Goal: Information Seeking & Learning: Understand process/instructions

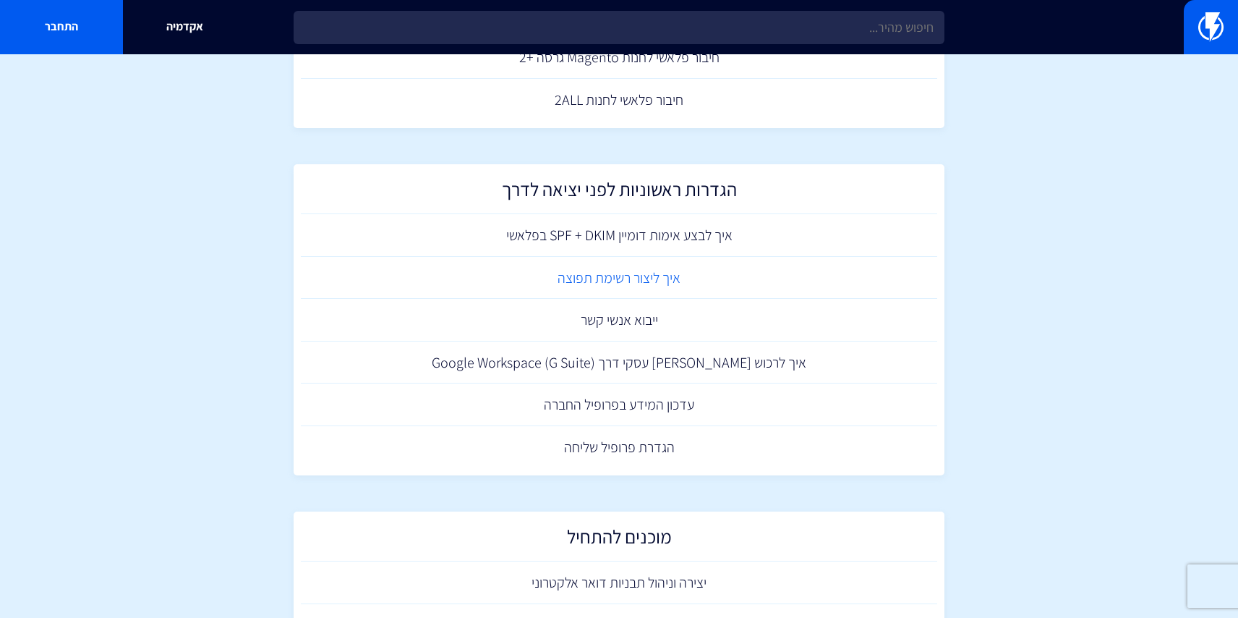
scroll to position [562, 0]
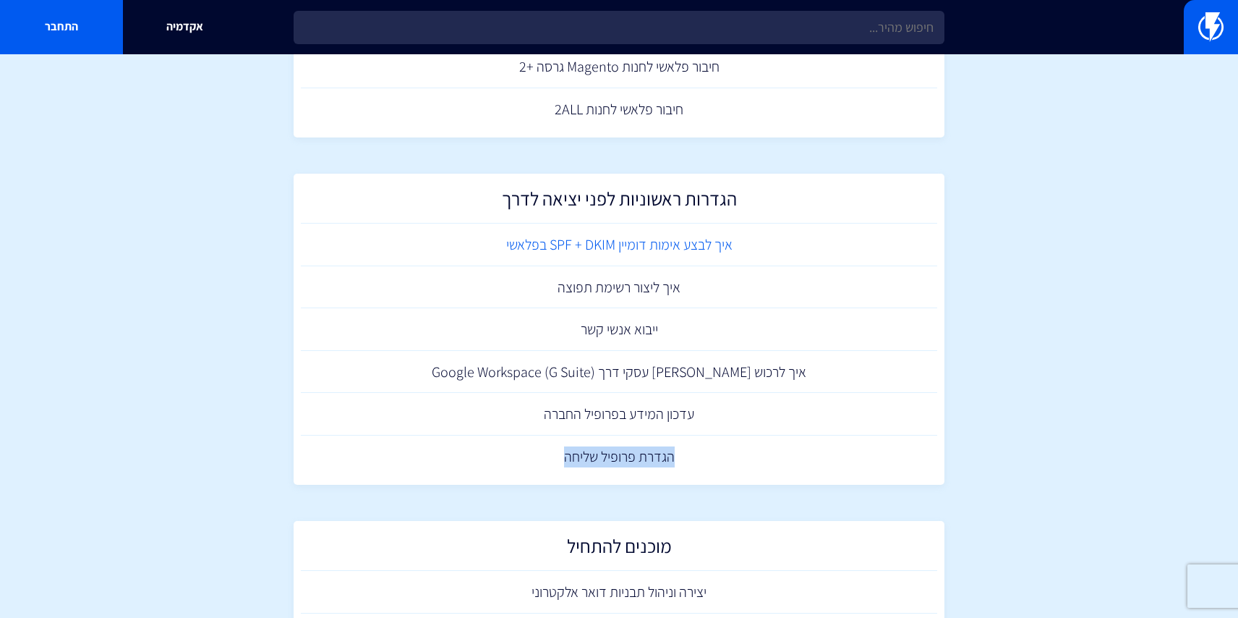
click at [693, 235] on link "איך לבצע אימות דומיין SPF + DKIM בפלאשי" at bounding box center [619, 244] width 636 height 43
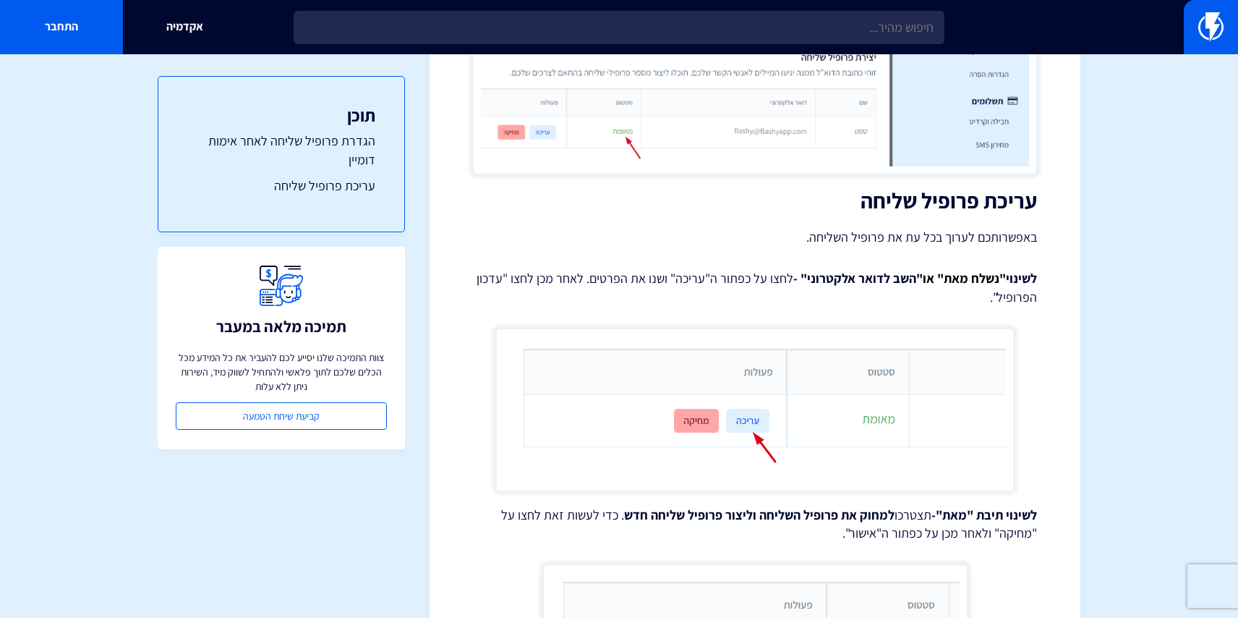
scroll to position [2743, 0]
